Goal: Task Accomplishment & Management: Use online tool/utility

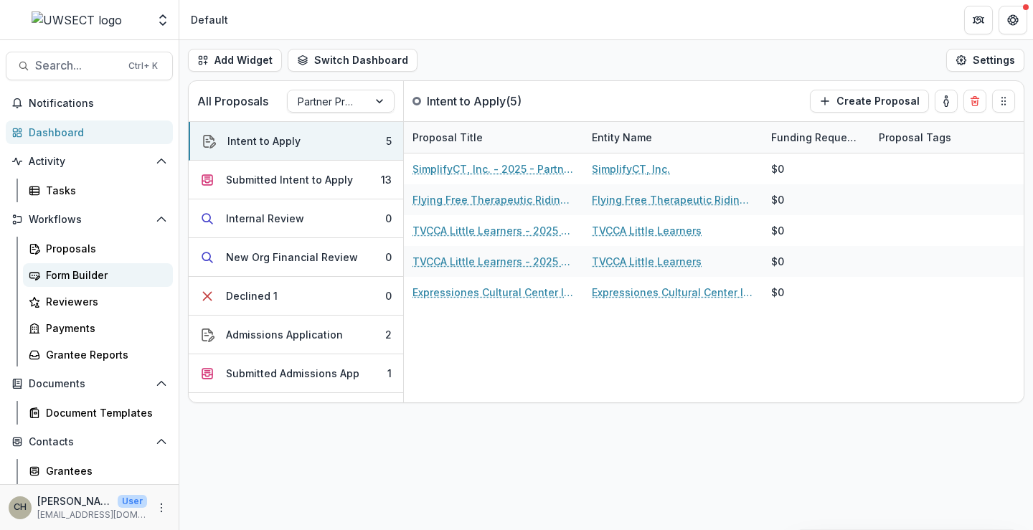
click at [80, 273] on div "Form Builder" at bounding box center [103, 275] width 115 height 15
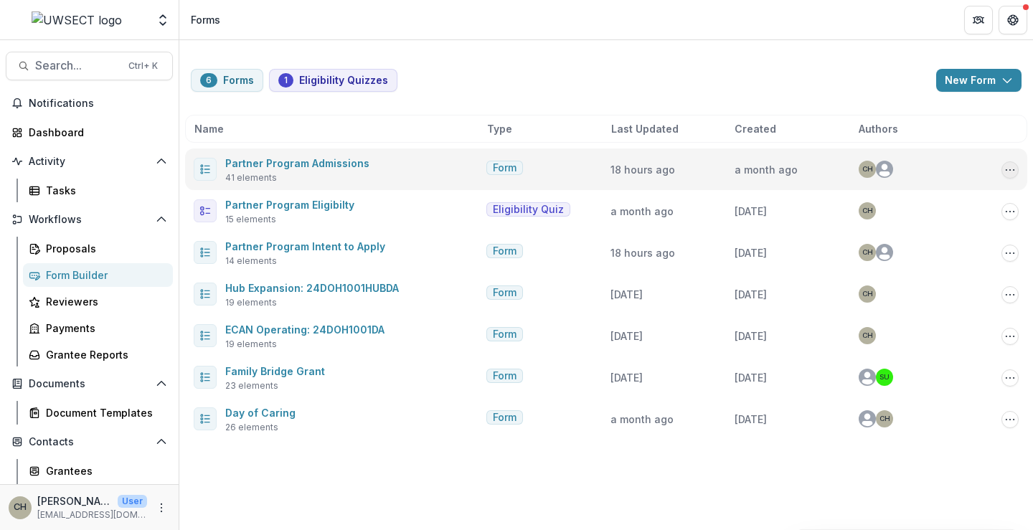
click at [1006, 166] on icon "Options" at bounding box center [1009, 169] width 11 height 11
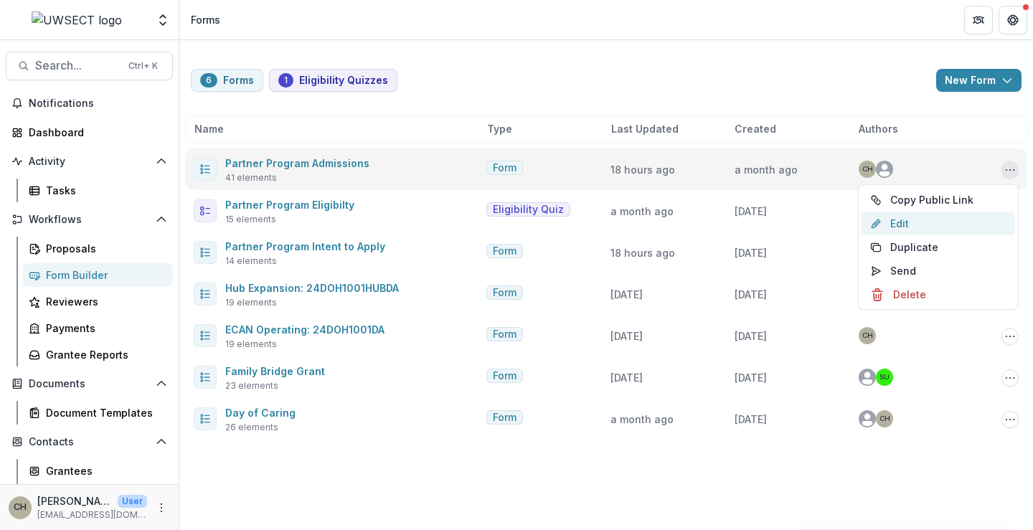
click at [910, 227] on link "Edit" at bounding box center [937, 224] width 153 height 24
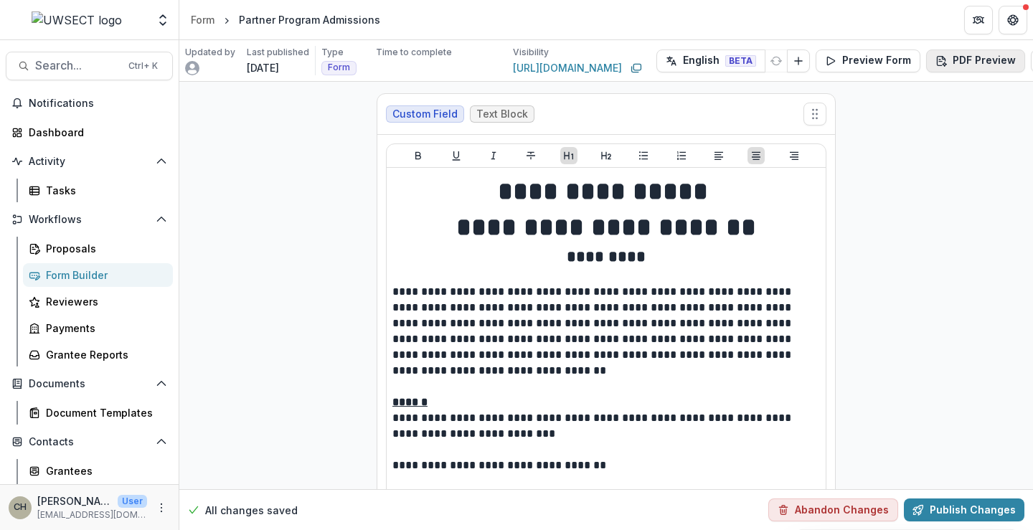
click at [980, 56] on button "PDF Preview" at bounding box center [975, 60] width 99 height 23
click at [920, 117] on p "With Description" at bounding box center [933, 117] width 83 height 15
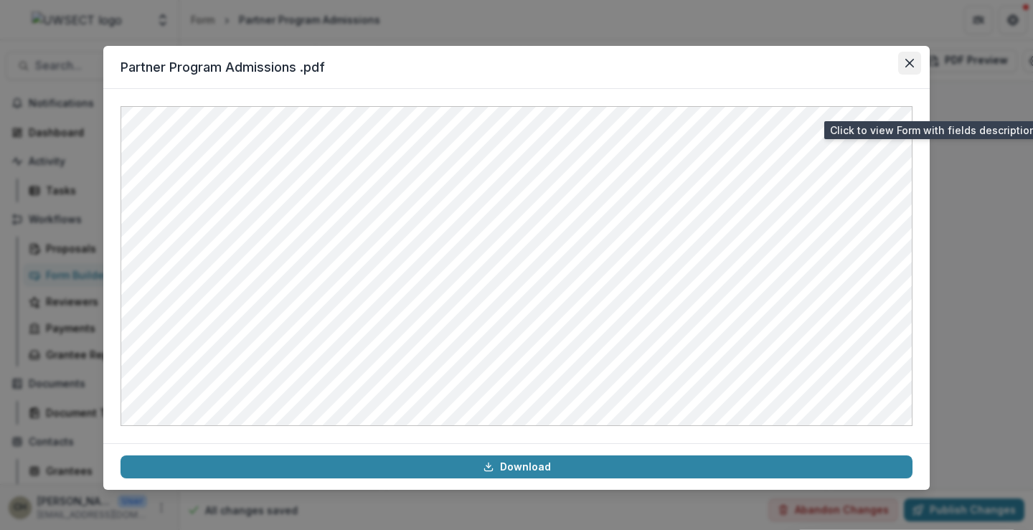
click at [911, 67] on button "Close" at bounding box center [909, 63] width 23 height 23
